Goal: Find specific page/section: Find specific page/section

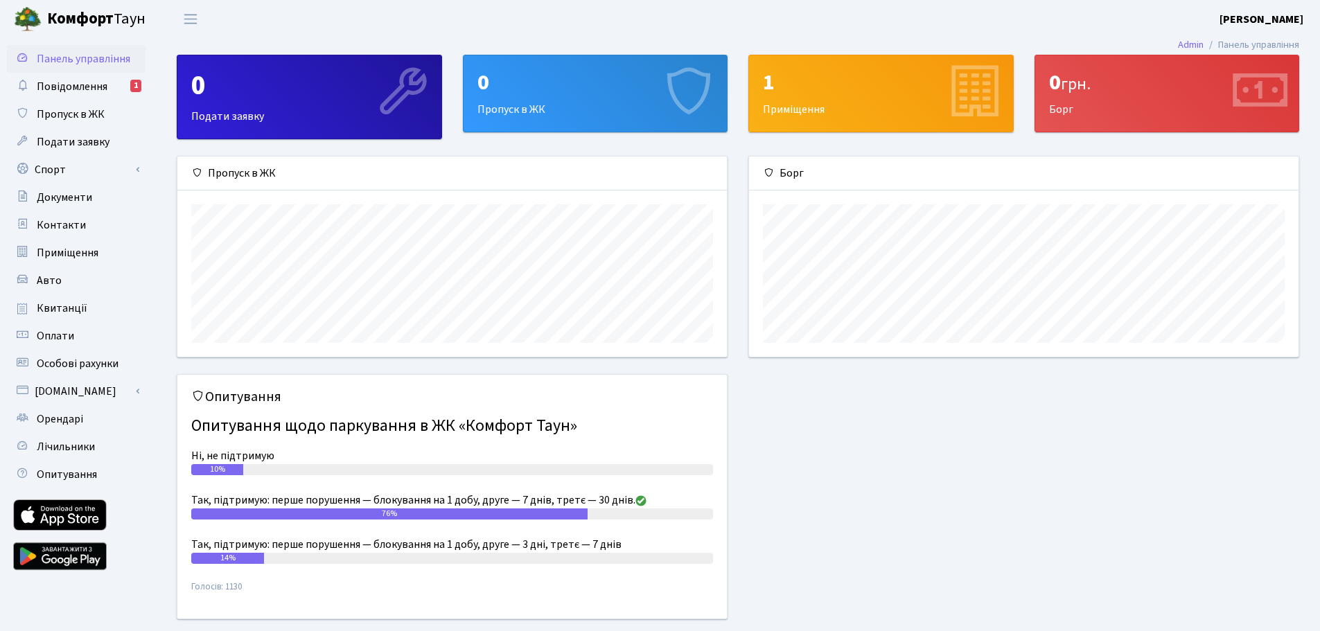
scroll to position [200, 549]
click at [79, 89] on span "Повідомлення" at bounding box center [72, 86] width 71 height 15
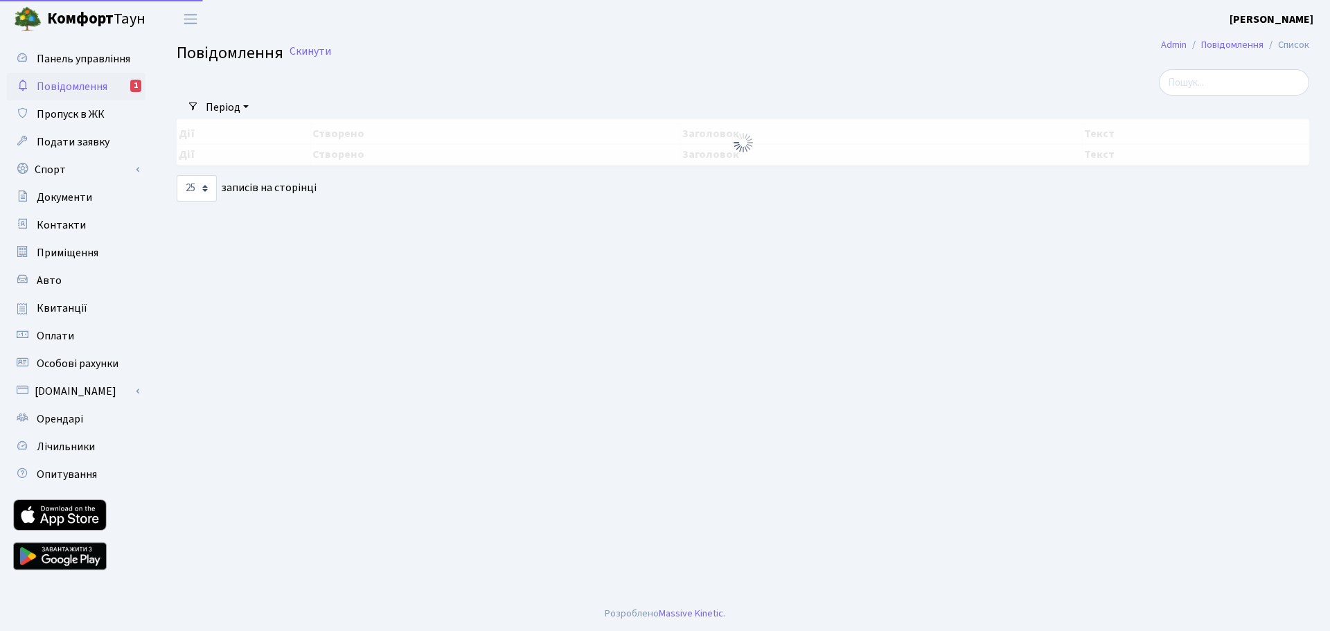
select select "25"
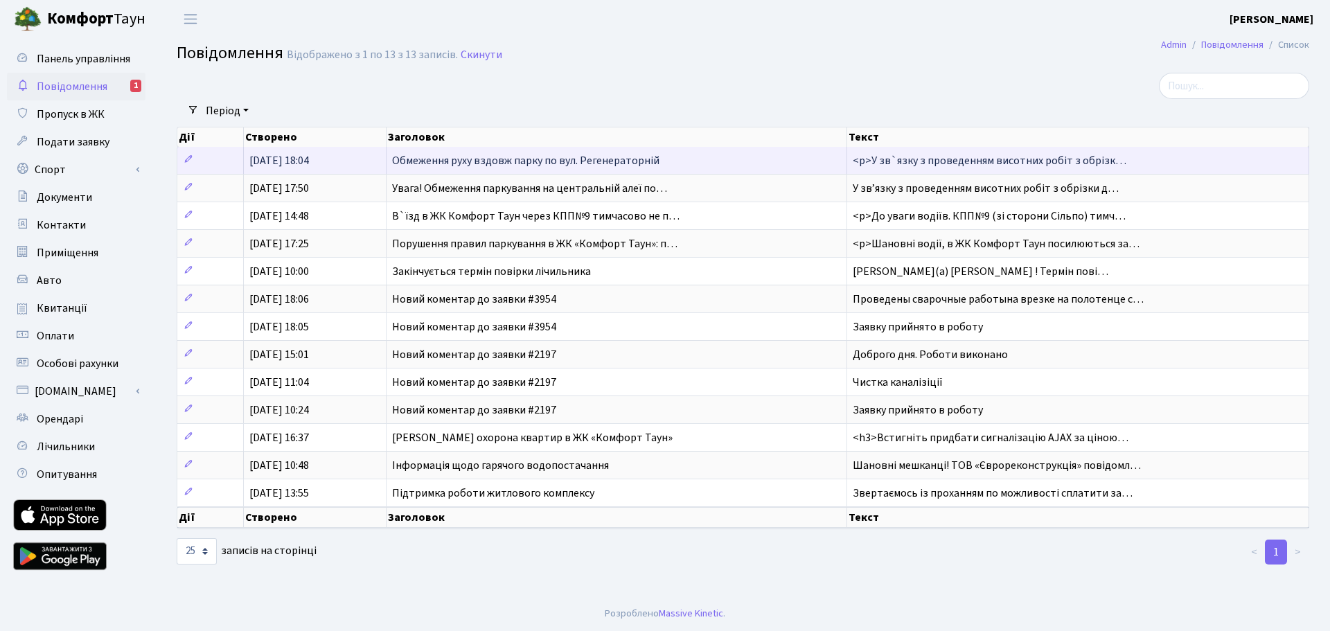
click at [557, 166] on span "Обмеження руху вздовж парку по вул. Регенераторній" at bounding box center [525, 160] width 267 height 15
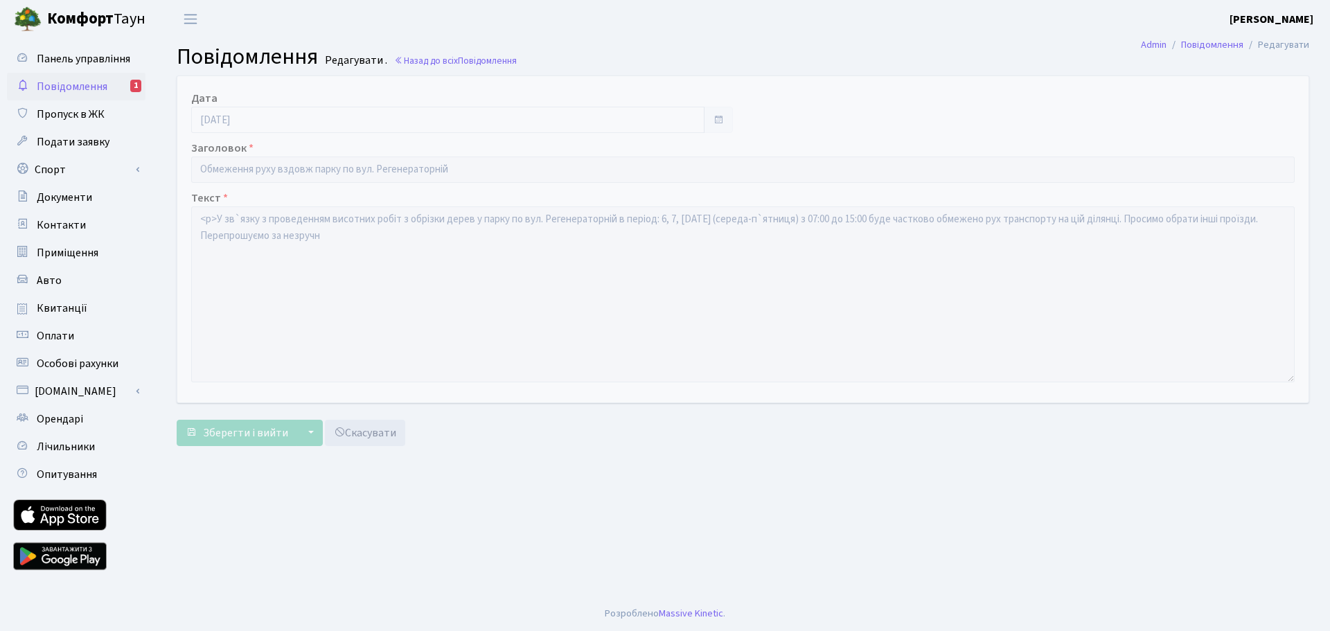
click at [80, 87] on span "Повідомлення" at bounding box center [72, 86] width 71 height 15
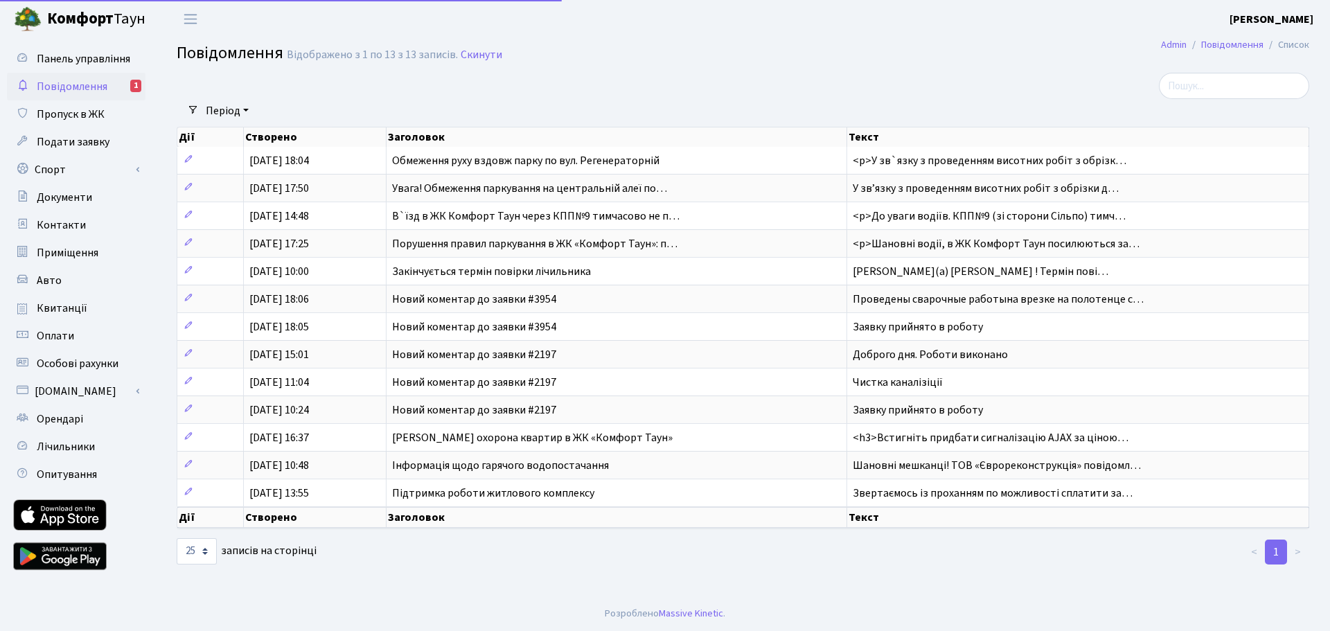
select select "25"
click at [476, 52] on link "Скинути" at bounding box center [482, 54] width 42 height 13
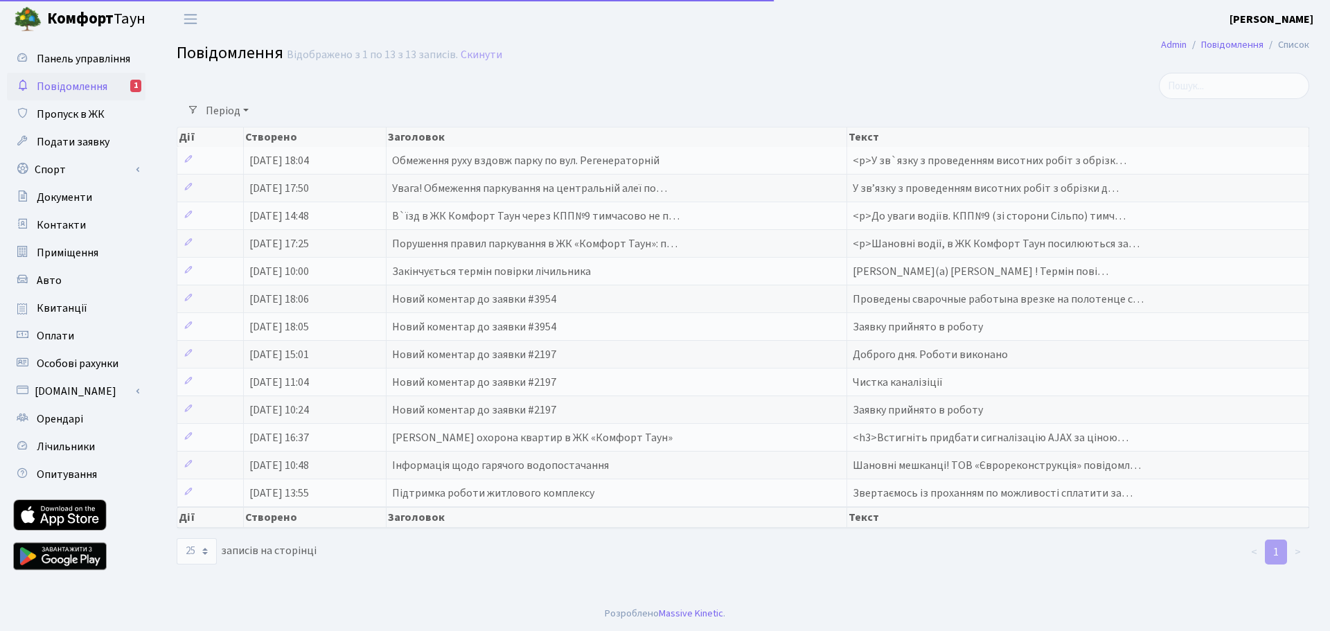
select select "25"
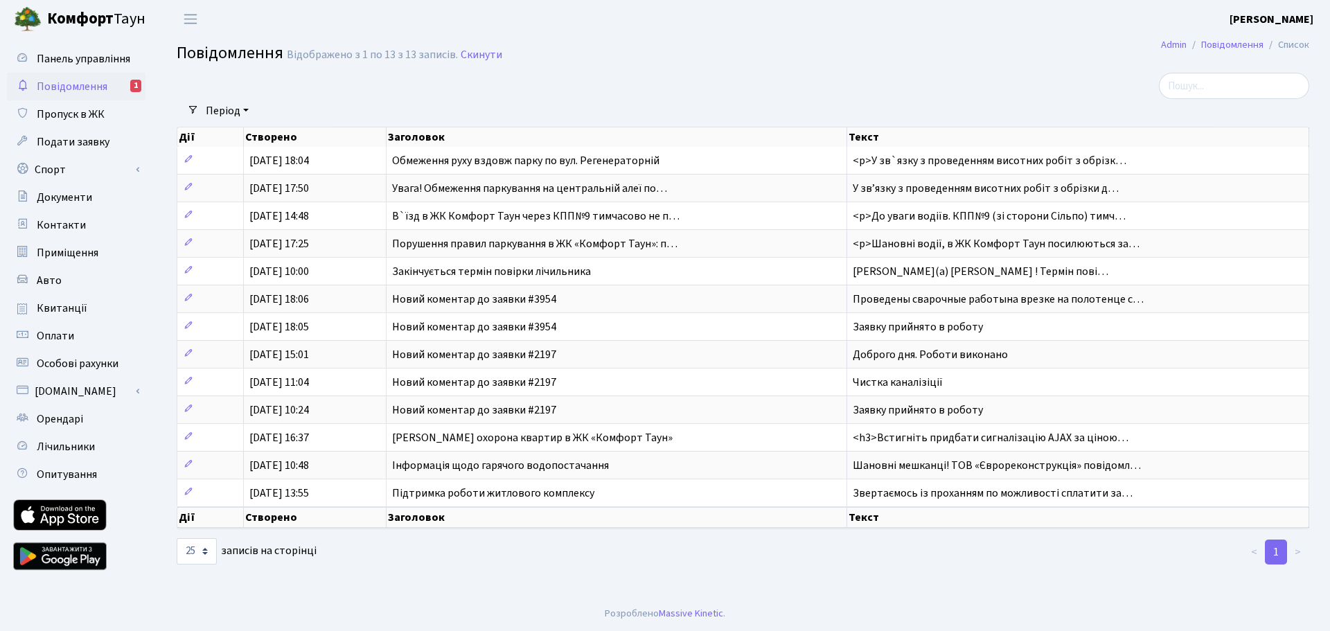
click at [67, 82] on span "Повідомлення" at bounding box center [72, 86] width 71 height 15
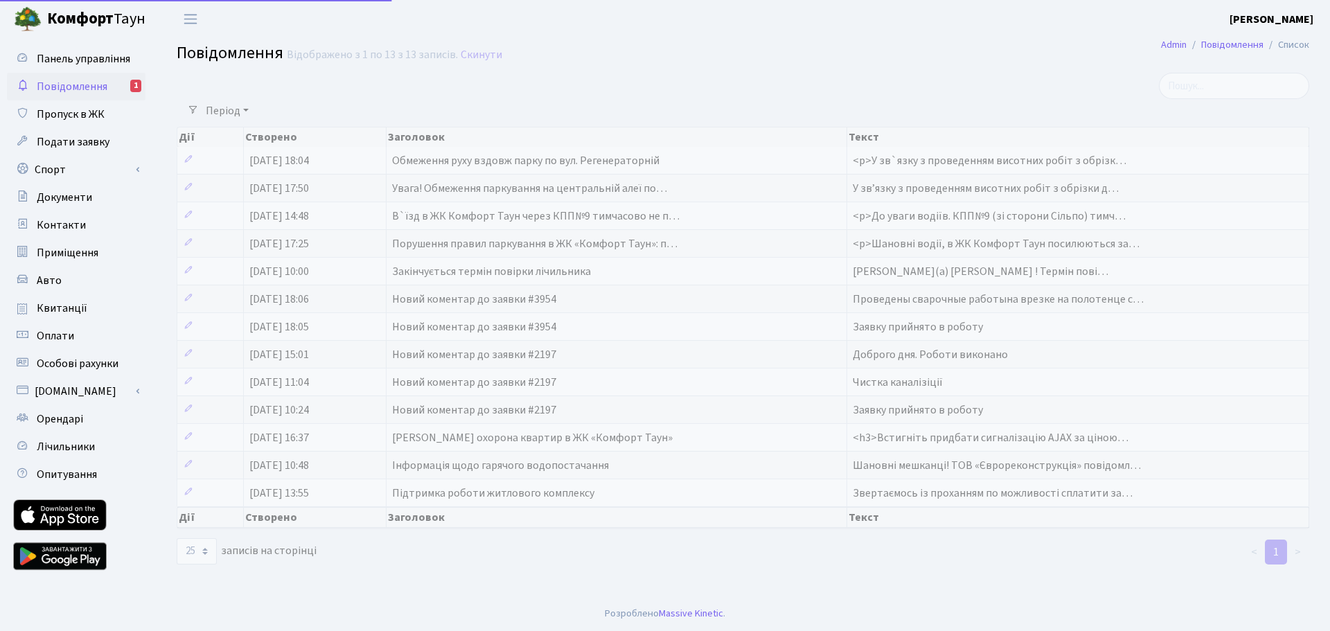
select select "25"
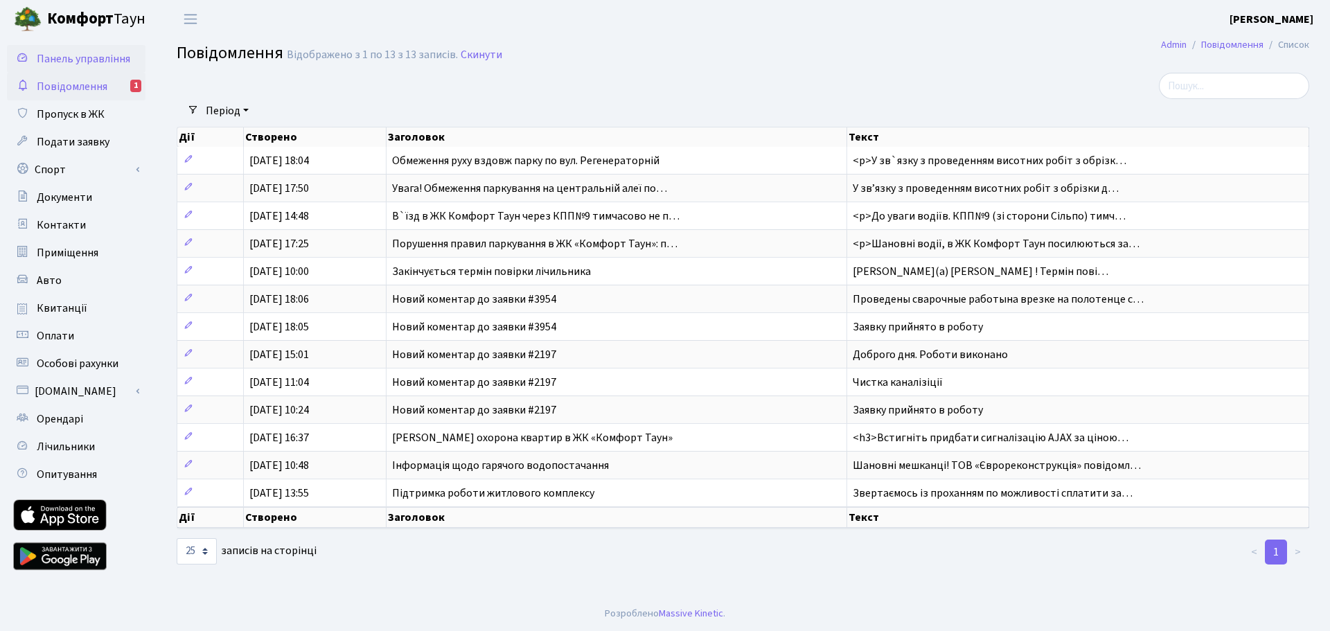
click at [71, 61] on span "Панель управління" at bounding box center [84, 58] width 94 height 15
